Goal: Transaction & Acquisition: Purchase product/service

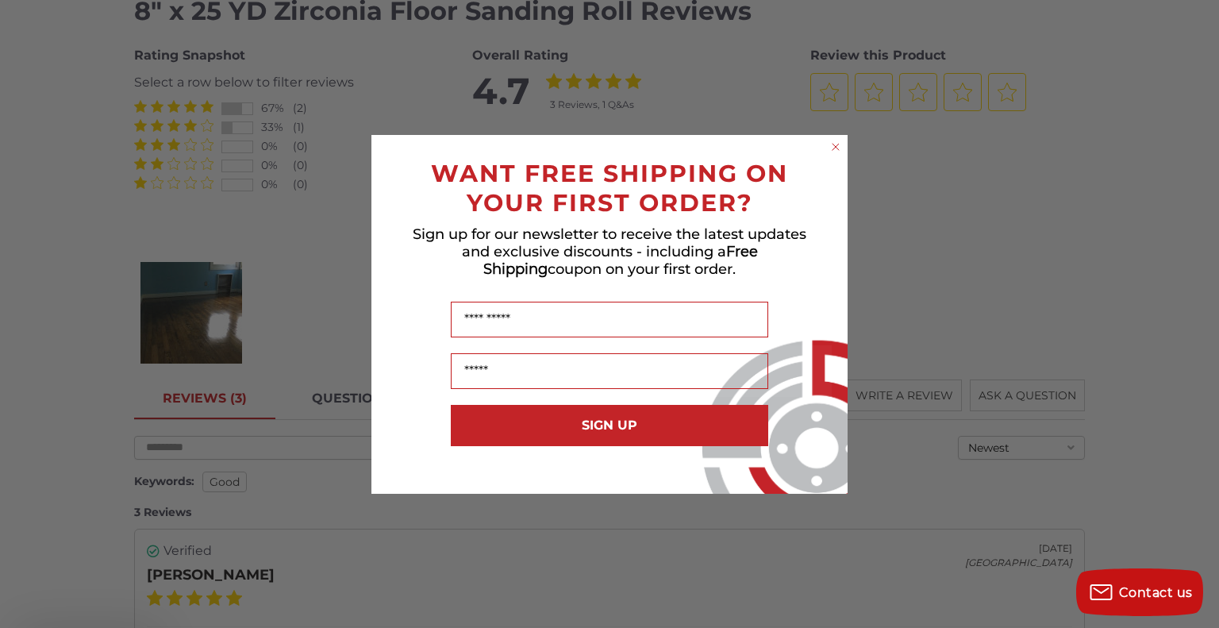
scroll to position [1724, 0]
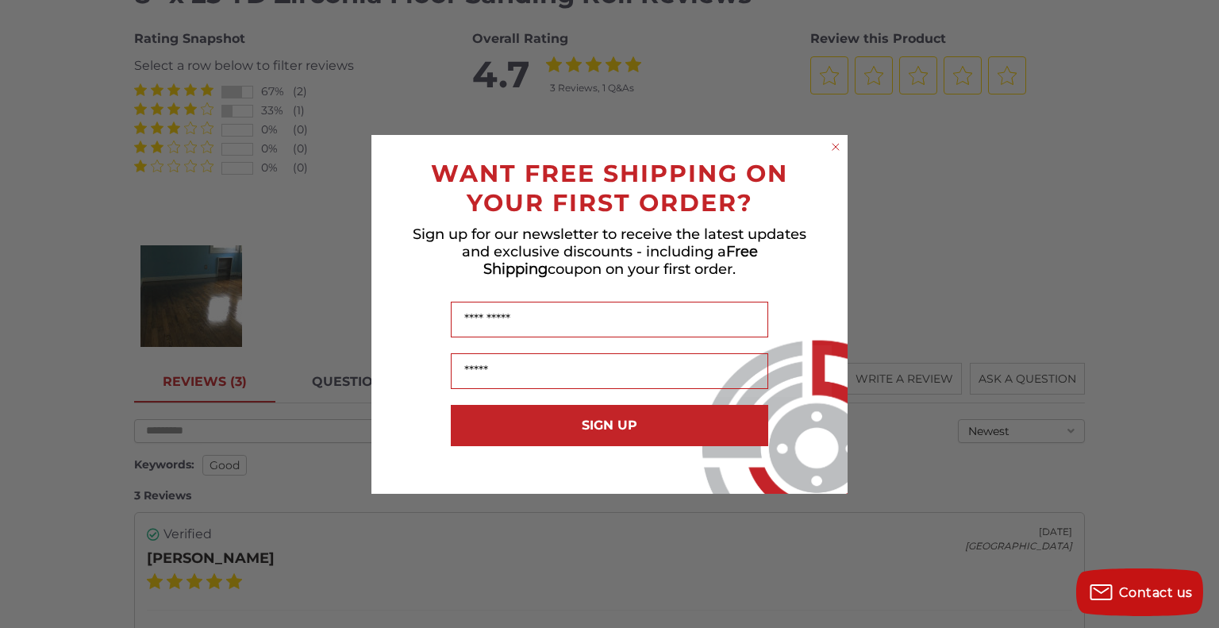
click at [831, 146] on circle "Close dialog" at bounding box center [836, 146] width 15 height 15
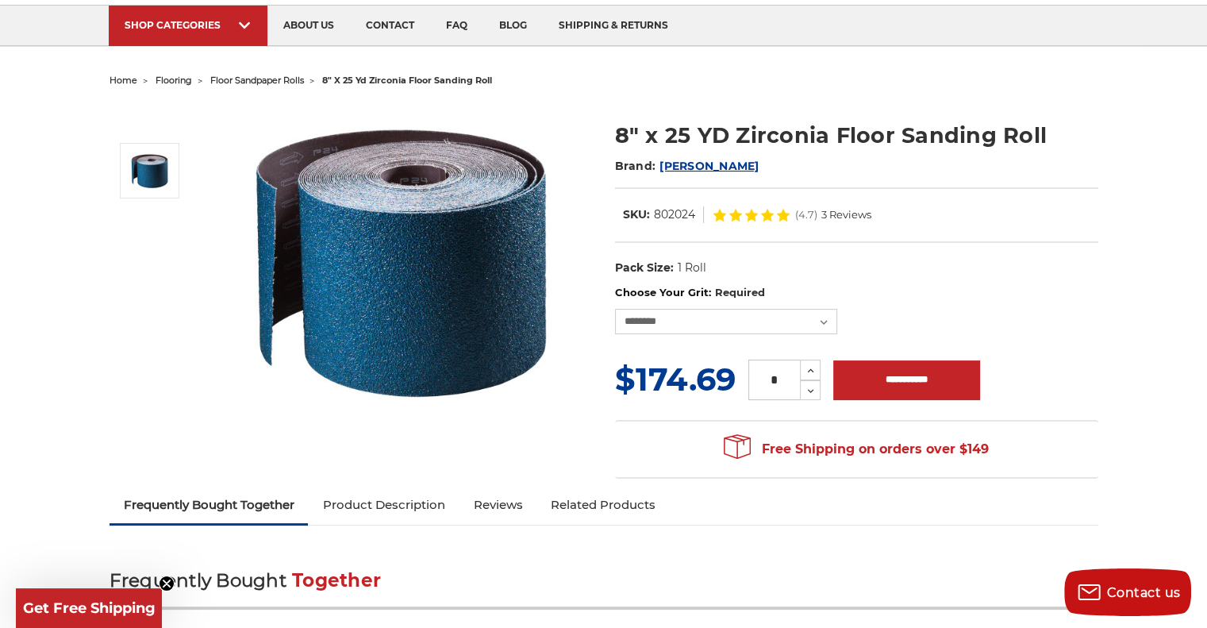
scroll to position [0, 0]
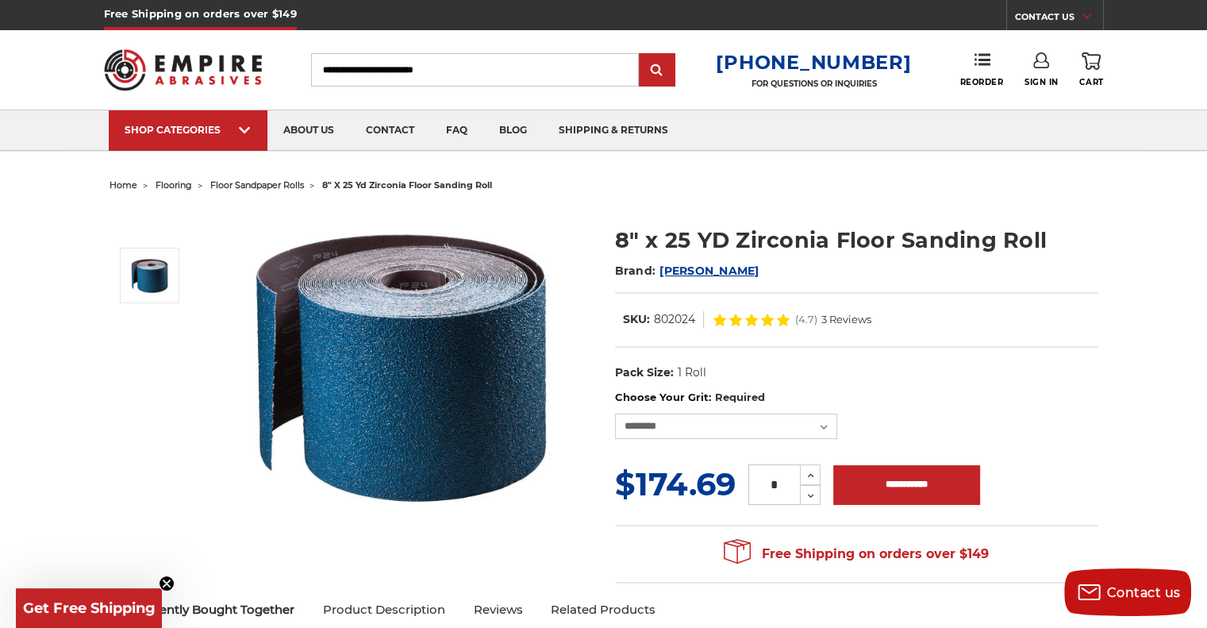
click at [270, 178] on li "floor sandpaper rolls" at bounding box center [248, 185] width 112 height 23
click at [267, 181] on span "floor sandpaper rolls" at bounding box center [257, 184] width 94 height 11
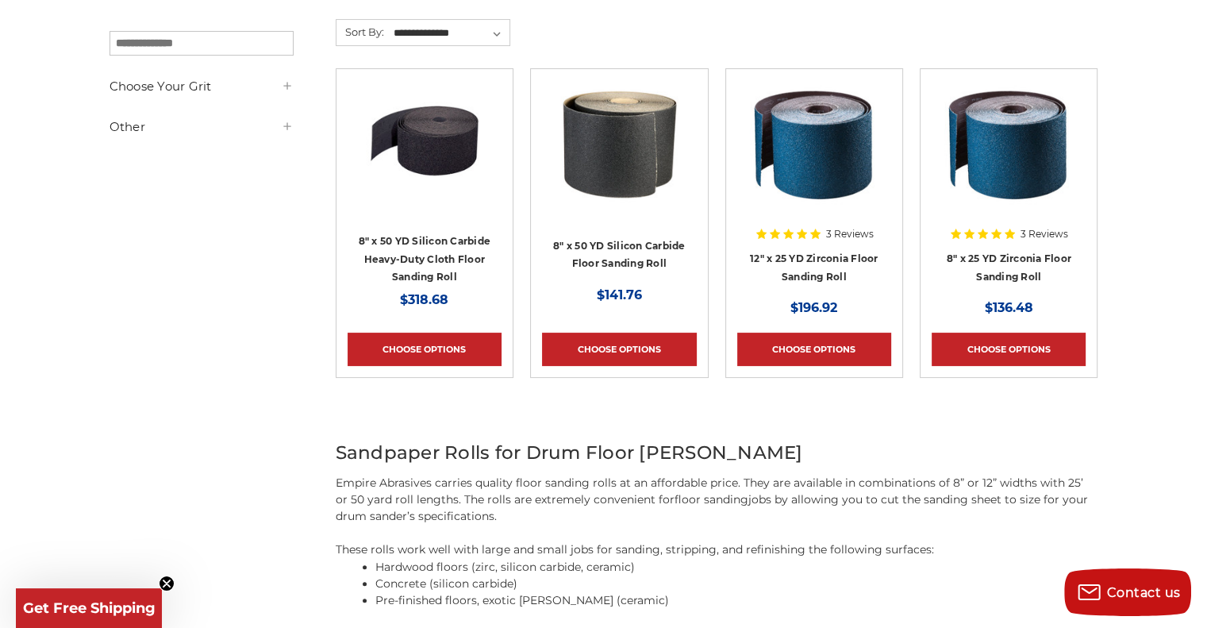
scroll to position [285, 0]
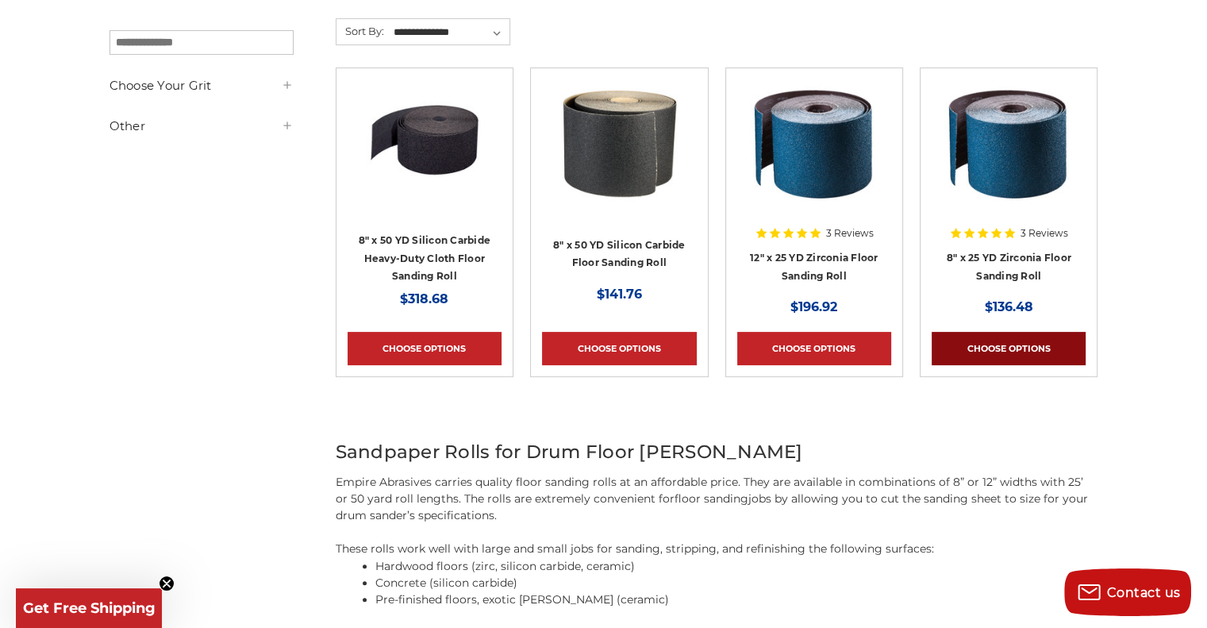
click at [1003, 333] on link "Choose Options" at bounding box center [1009, 348] width 154 height 33
click at [813, 244] on div "3 Reviews 12" x 25 YD Zirconia Floor Sanding Roll MSRP: Was: Now: $196.92" at bounding box center [814, 264] width 154 height 106
click at [814, 130] on img at bounding box center [814, 142] width 129 height 127
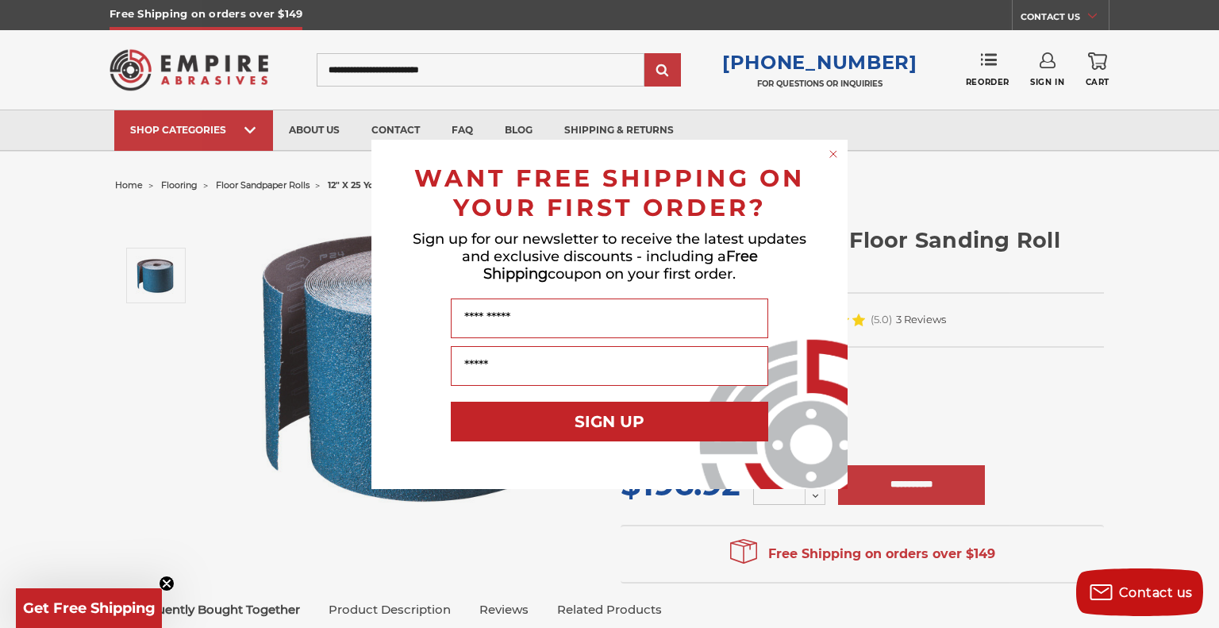
click at [828, 154] on circle "Close dialog" at bounding box center [833, 153] width 15 height 15
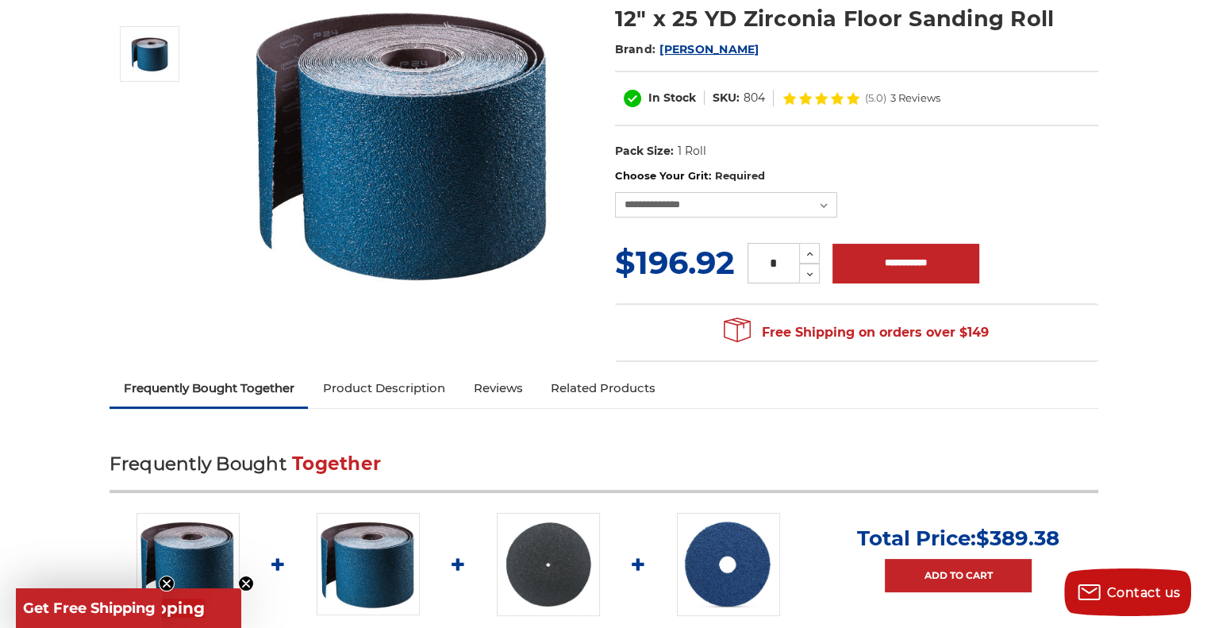
scroll to position [221, 0]
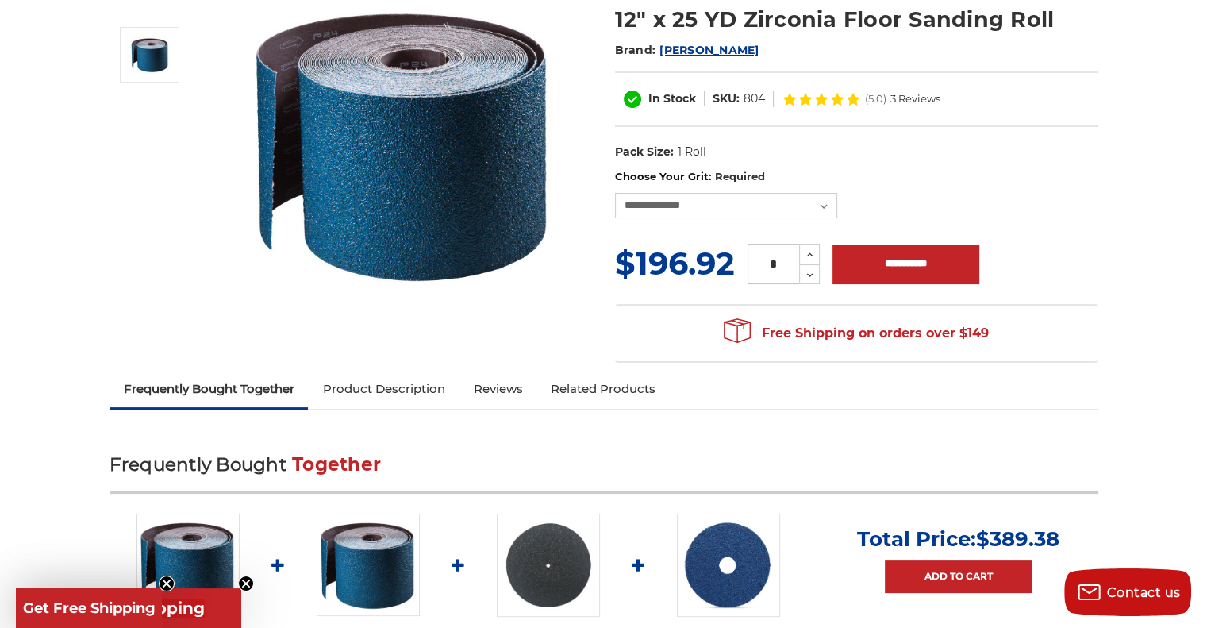
click at [391, 383] on link "Product Description" at bounding box center [383, 389] width 151 height 35
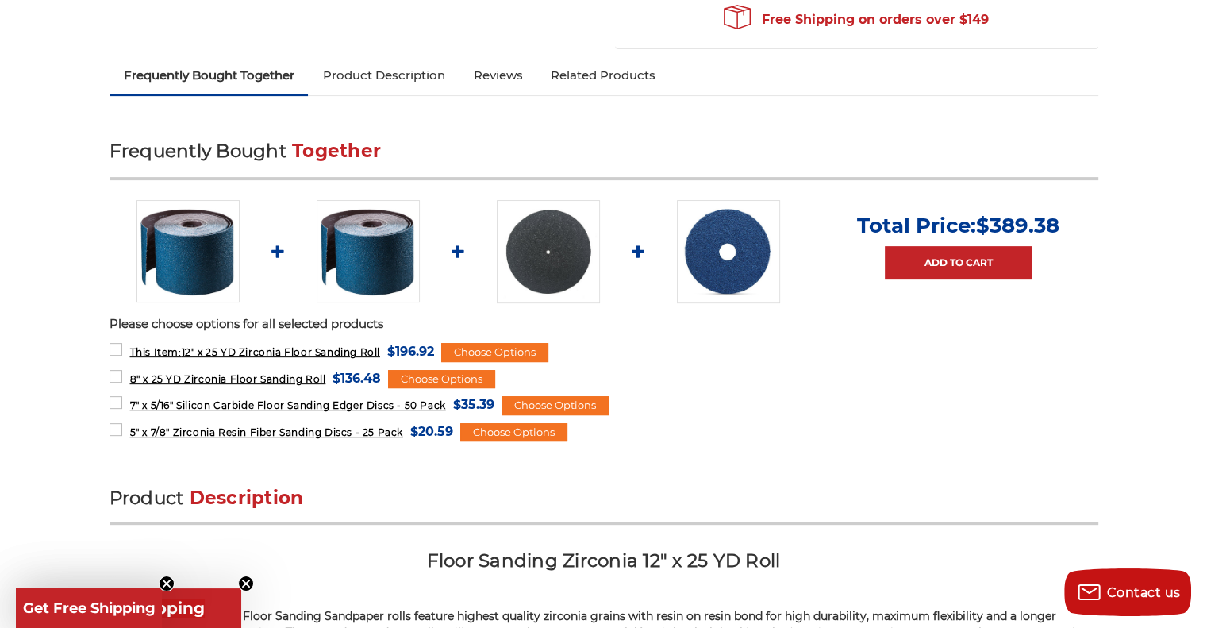
scroll to position [535, 0]
click at [511, 73] on link "Reviews" at bounding box center [498, 74] width 78 height 35
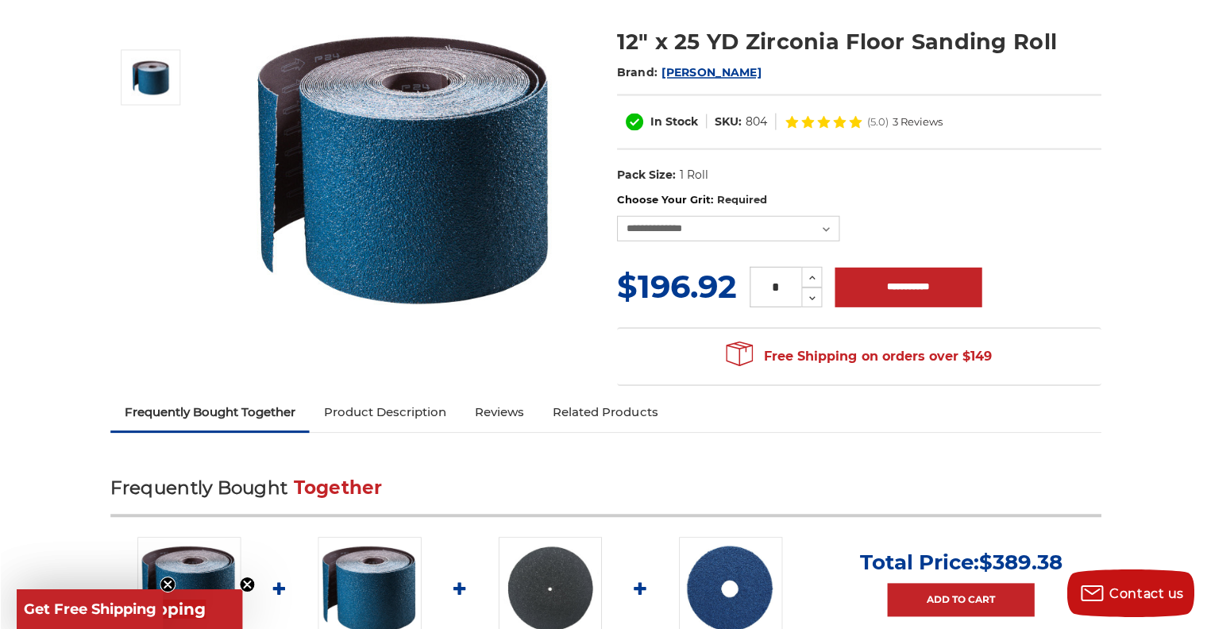
scroll to position [0, 0]
